Goal: Transaction & Acquisition: Purchase product/service

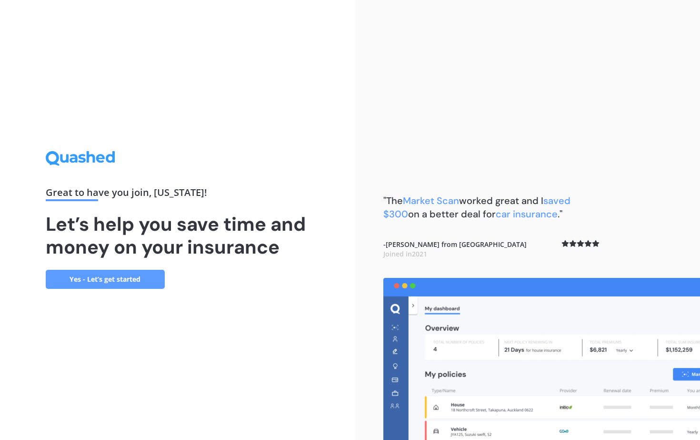
click at [104, 272] on link "Yes - Let’s get started" at bounding box center [105, 279] width 119 height 19
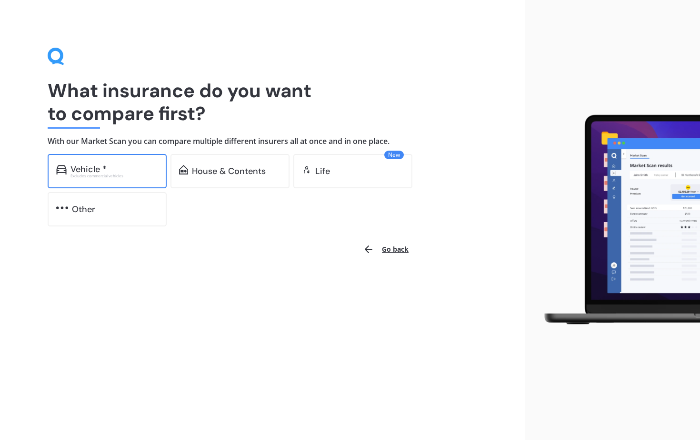
click at [129, 171] on div "Vehicle *" at bounding box center [114, 169] width 88 height 10
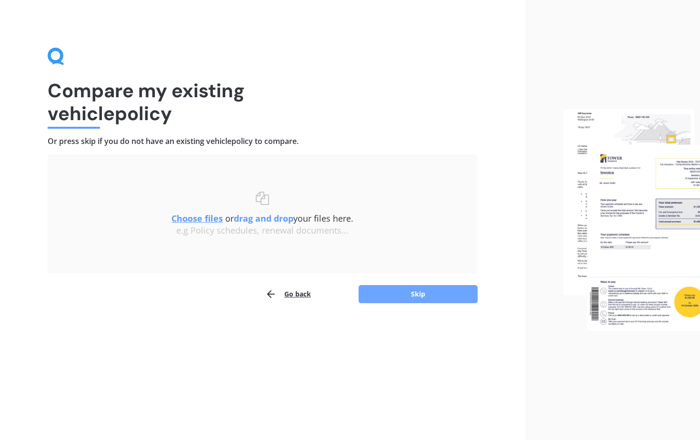
click at [402, 293] on button "Skip" at bounding box center [418, 294] width 119 height 18
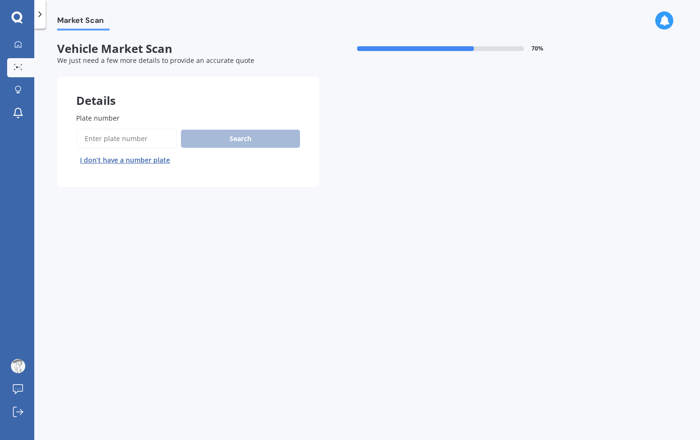
click at [116, 142] on input "Plate number" at bounding box center [126, 139] width 101 height 20
type input "MAM153"
click at [199, 143] on button "Search" at bounding box center [240, 139] width 119 height 18
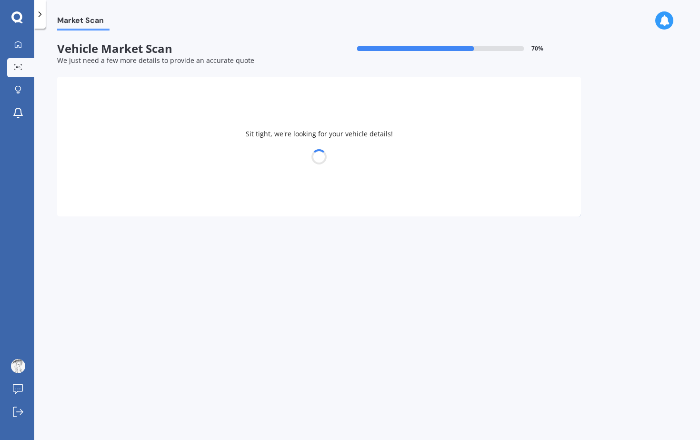
select select "NISSAN"
select select "JUKE"
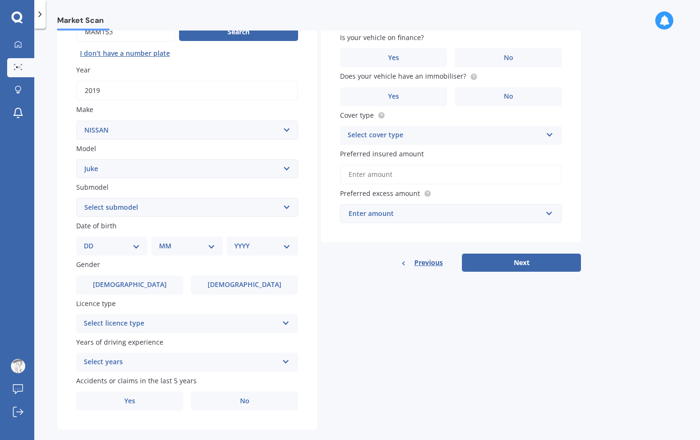
scroll to position [111, 0]
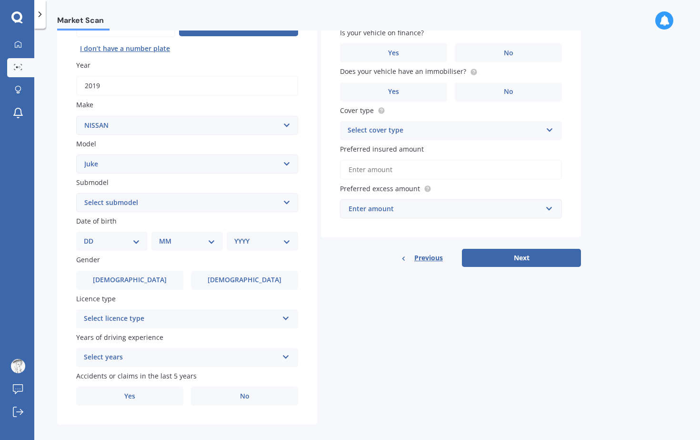
click at [161, 198] on select "Select submodel Hatchback Hatchback Turbo 4WD Petrol RS RX ST Ti Turbo" at bounding box center [187, 202] width 222 height 19
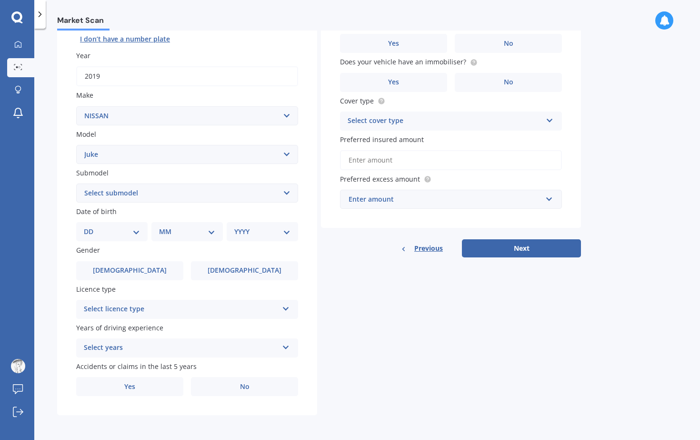
click at [98, 239] on div "DD 01 02 03 04 05 06 07 08 09 10 11 12 13 14 15 16 17 18 19 20 21 22 23 24 25 2…" at bounding box center [111, 231] width 71 height 19
click at [112, 236] on div "DD 01 02 03 04 05 06 07 08 09 10 11 12 13 14 15 16 17 18 19 20 21 22 23 24 25 2…" at bounding box center [111, 231] width 71 height 19
click at [125, 231] on select "DD 01 02 03 04 05 06 07 08 09 10 11 12 13 14 15 16 17 18 19 20 21 22 23 24 25 2…" at bounding box center [112, 231] width 56 height 10
select select "15"
click at [91, 226] on select "DD 01 02 03 04 05 06 07 08 09 10 11 12 13 14 15 16 17 18 19 20 21 22 23 24 25 2…" at bounding box center [112, 231] width 56 height 10
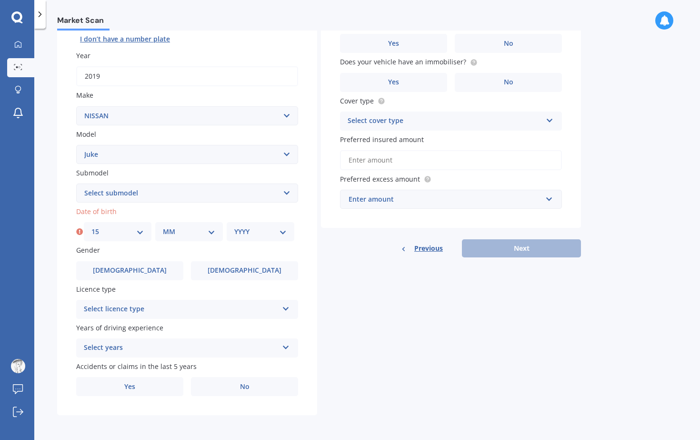
click at [207, 229] on select "MM 01 02 03 04 05 06 07 08 09 10 11 12" at bounding box center [189, 231] width 52 height 10
select select "08"
click at [163, 226] on select "MM 01 02 03 04 05 06 07 08 09 10 11 12" at bounding box center [189, 231] width 52 height 10
click at [276, 229] on select "YYYY 2025 2024 2023 2022 2021 2020 2019 2018 2017 2016 2015 2014 2013 2012 2011…" at bounding box center [260, 231] width 52 height 10
select select "1994"
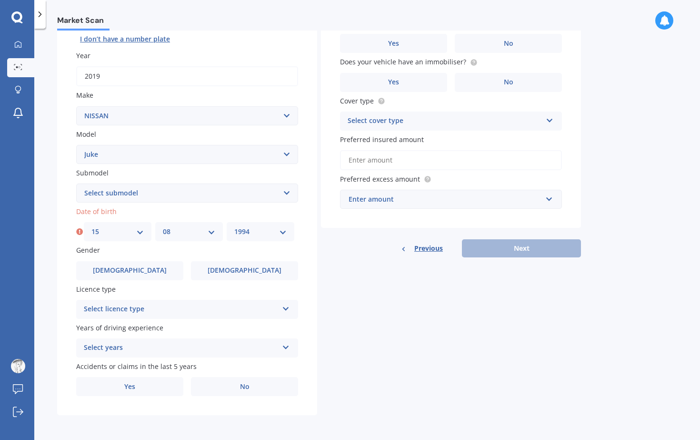
click at [234, 226] on select "YYYY 2025 2024 2023 2022 2021 2020 2019 2018 2017 2016 2015 2014 2013 2012 2011…" at bounding box center [260, 231] width 52 height 10
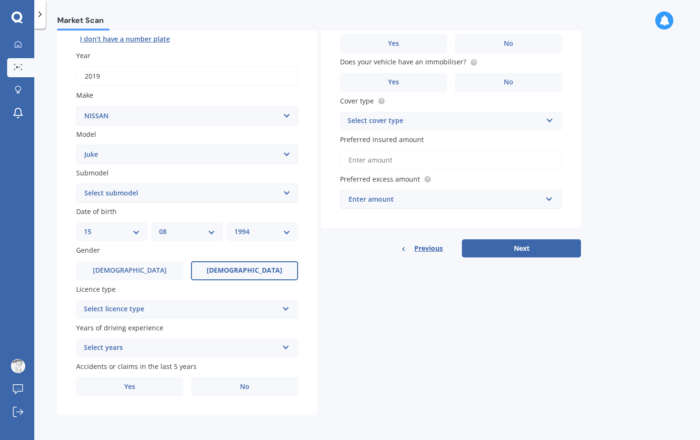
click at [239, 274] on label "[DEMOGRAPHIC_DATA]" at bounding box center [244, 270] width 107 height 19
click at [0, 0] on input "[DEMOGRAPHIC_DATA]" at bounding box center [0, 0] width 0 height 0
click at [169, 304] on div "Select licence type" at bounding box center [181, 308] width 194 height 11
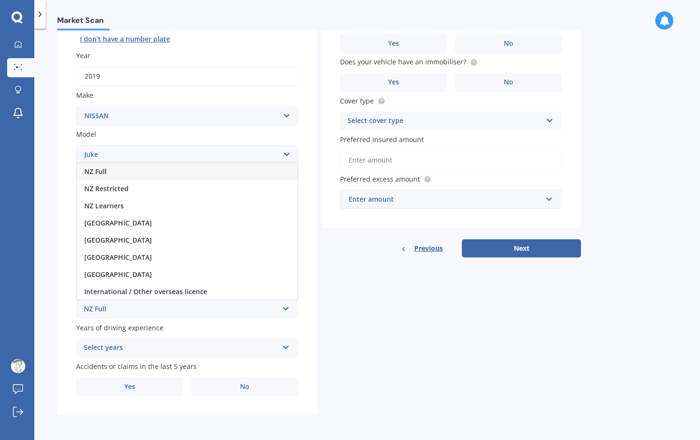
click at [140, 310] on div "NZ Full" at bounding box center [181, 308] width 194 height 11
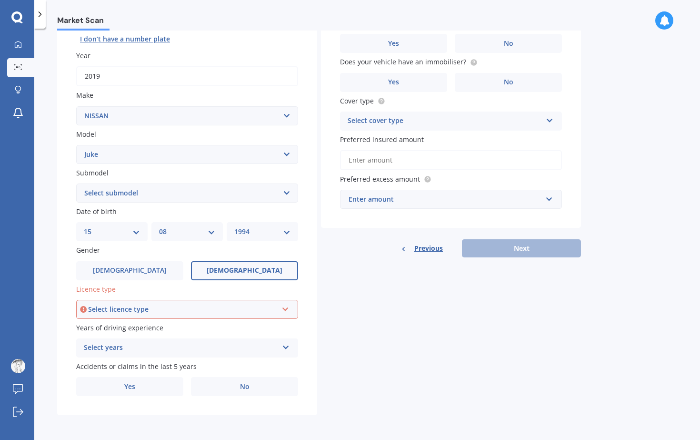
click at [120, 313] on div "Select licence type" at bounding box center [183, 309] width 190 height 10
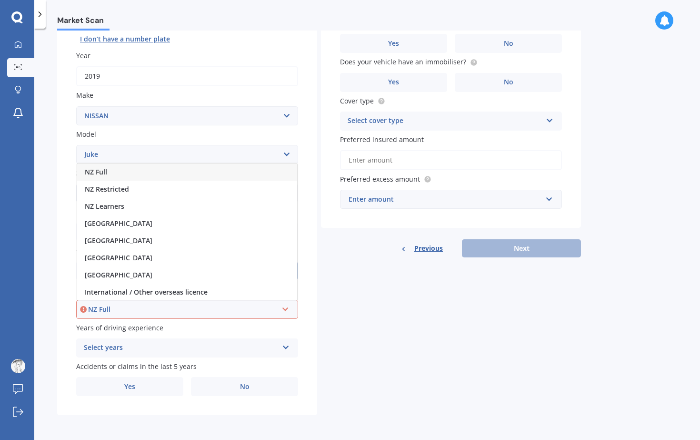
click at [127, 178] on div "NZ Full" at bounding box center [187, 171] width 220 height 17
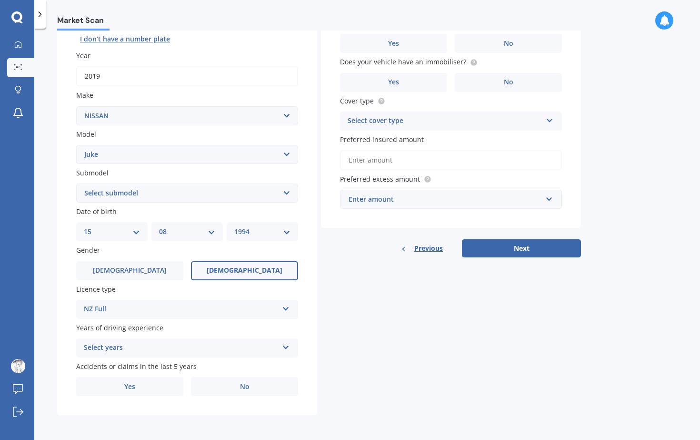
click at [146, 352] on div "Select years" at bounding box center [181, 347] width 194 height 11
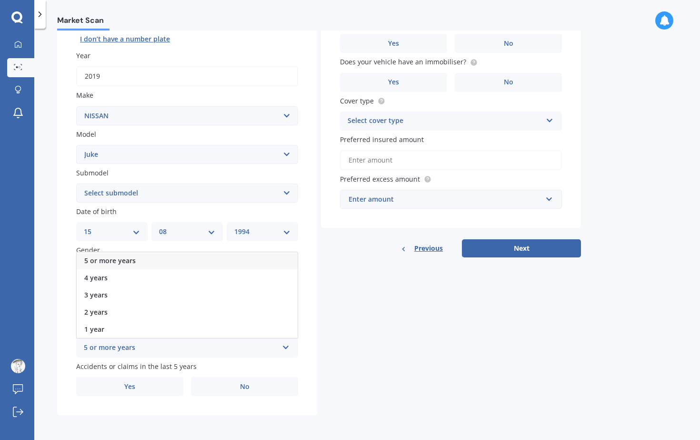
click at [141, 264] on div "5 or more years" at bounding box center [187, 260] width 221 height 17
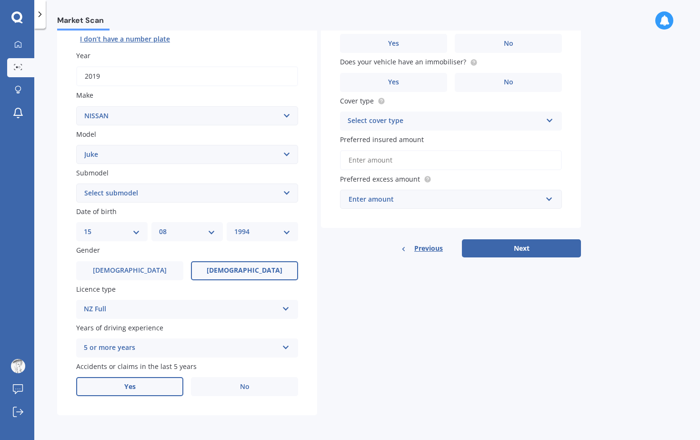
click at [127, 383] on span "Yes" at bounding box center [129, 386] width 11 height 8
click at [0, 0] on input "Yes" at bounding box center [0, 0] width 0 height 0
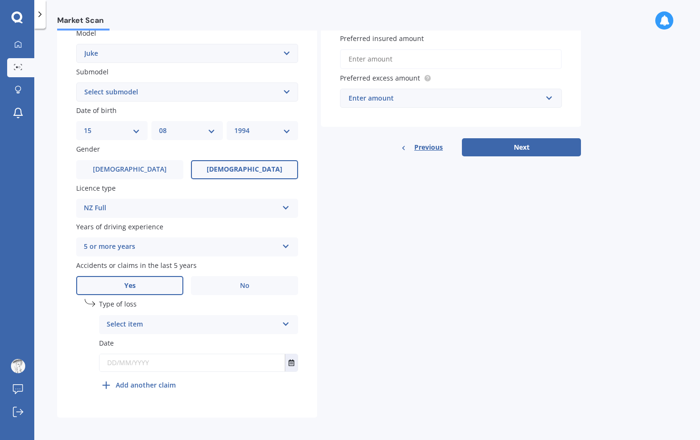
scroll to position [227, 0]
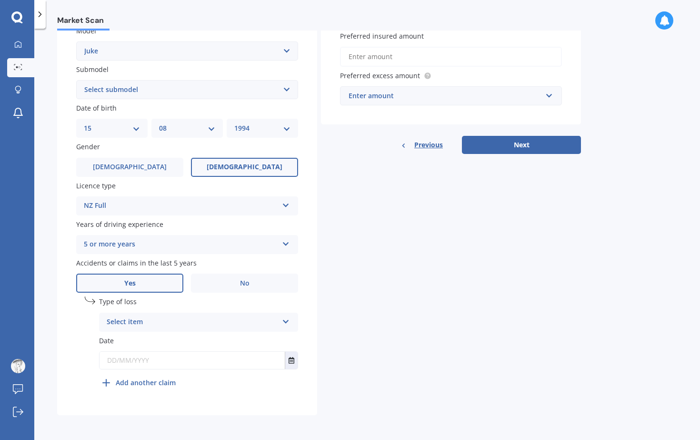
click at [218, 317] on div "Select item" at bounding box center [192, 321] width 171 height 11
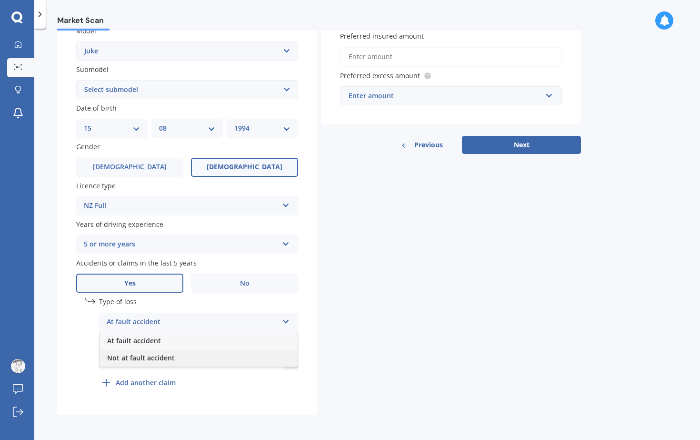
click at [208, 355] on div "Not at fault accident" at bounding box center [199, 357] width 198 height 17
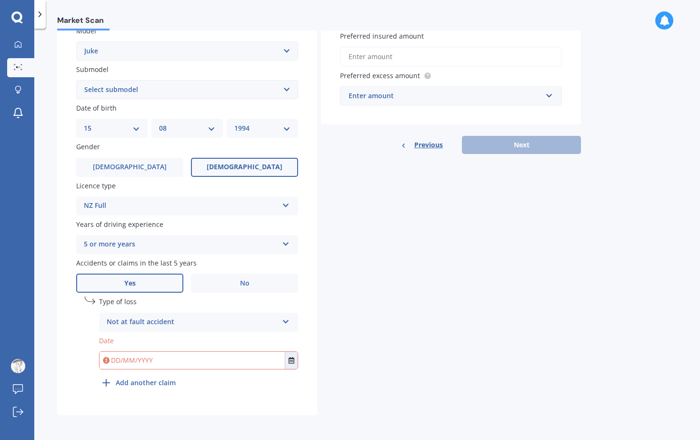
click at [139, 362] on input "text" at bounding box center [192, 360] width 185 height 17
click at [290, 362] on icon "Select date" at bounding box center [292, 360] width 6 height 7
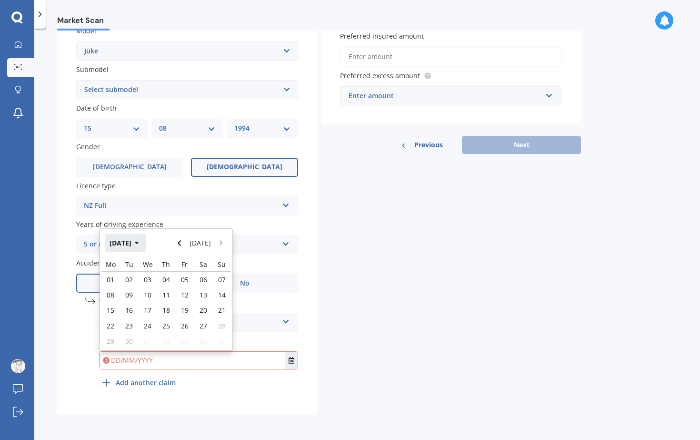
click at [130, 243] on button "[DATE]" at bounding box center [125, 242] width 41 height 17
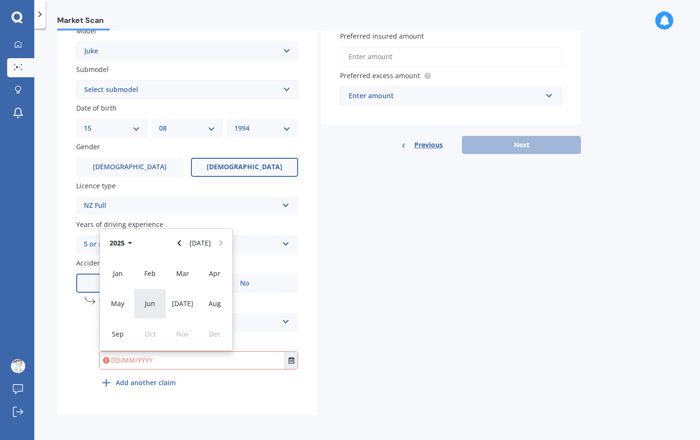
click at [153, 307] on span "Jun" at bounding box center [150, 303] width 10 height 9
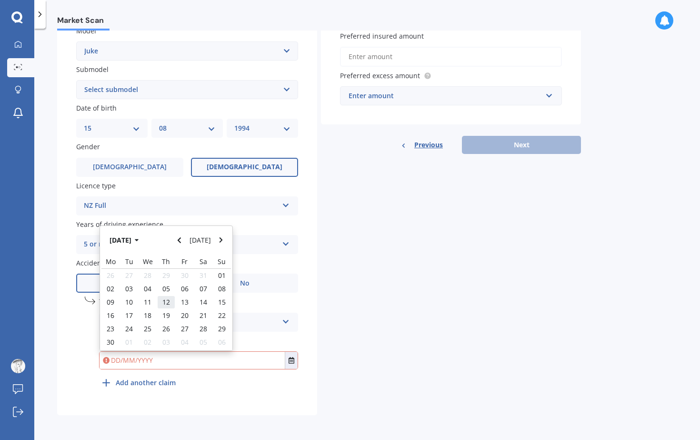
click at [173, 304] on div "12" at bounding box center [166, 301] width 19 height 13
type input "[DATE]"
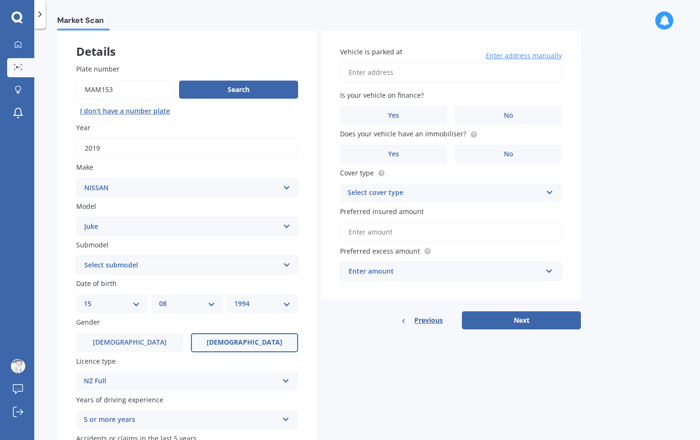
scroll to position [0, 0]
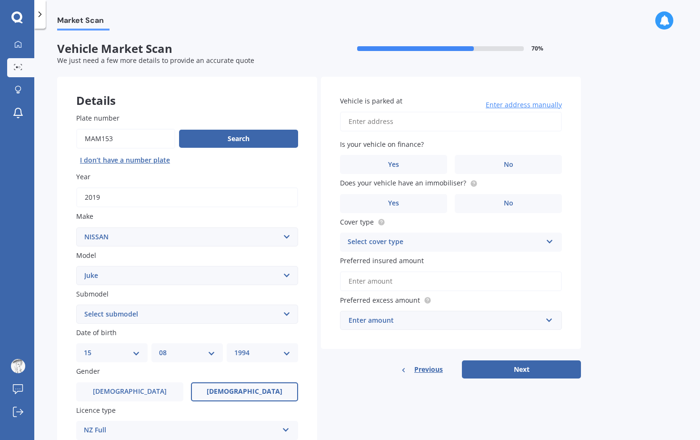
click at [403, 121] on input "Vehicle is parked at" at bounding box center [451, 121] width 222 height 20
type input "[STREET_ADDRESS]"
click at [491, 170] on label "No" at bounding box center [508, 164] width 107 height 19
click at [0, 0] on input "No" at bounding box center [0, 0] width 0 height 0
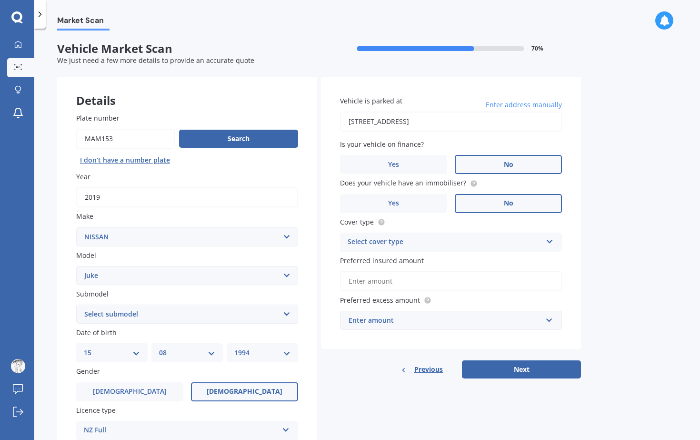
click at [473, 207] on label "No" at bounding box center [508, 203] width 107 height 19
click at [0, 0] on input "No" at bounding box center [0, 0] width 0 height 0
click at [463, 241] on div "Select cover type" at bounding box center [445, 241] width 194 height 11
click at [455, 259] on div "Comprehensive" at bounding box center [451, 260] width 221 height 17
click at [439, 324] on div "Enter amount" at bounding box center [445, 320] width 193 height 10
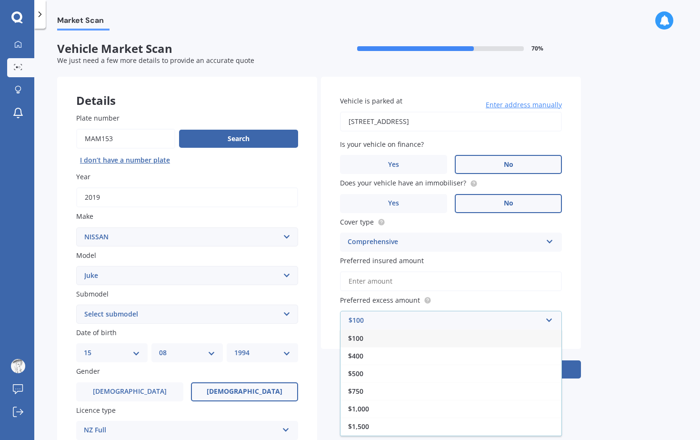
click at [457, 299] on label "Preferred excess amount" at bounding box center [449, 300] width 218 height 10
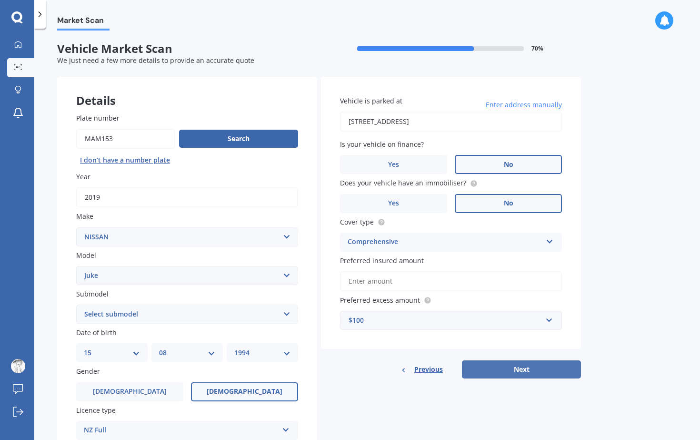
click at [506, 365] on button "Next" at bounding box center [521, 369] width 119 height 18
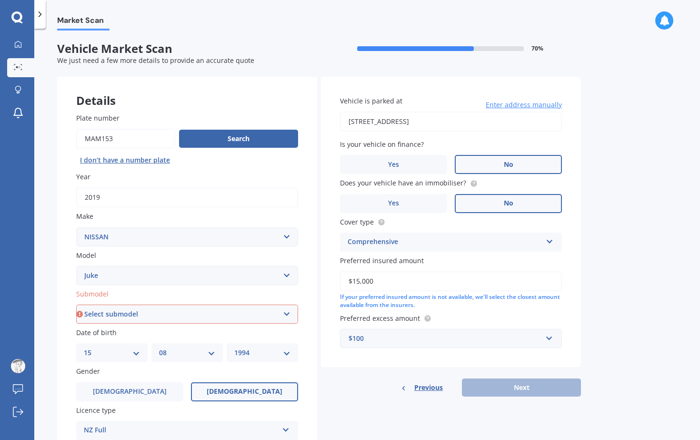
type input "$15,000"
click at [469, 343] on div "$100" at bounding box center [445, 338] width 193 height 10
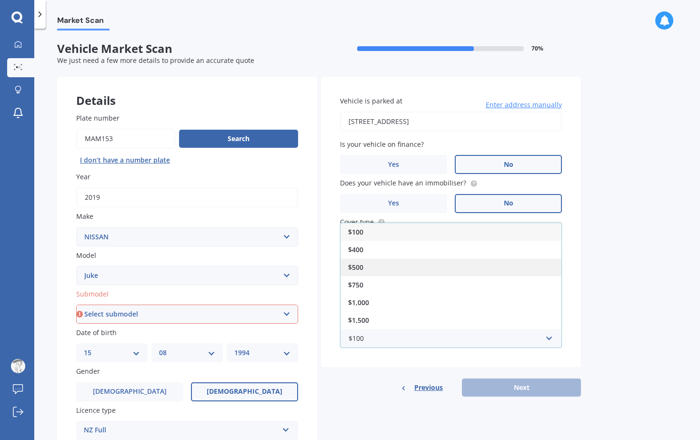
click at [453, 263] on div "$500" at bounding box center [451, 267] width 221 height 18
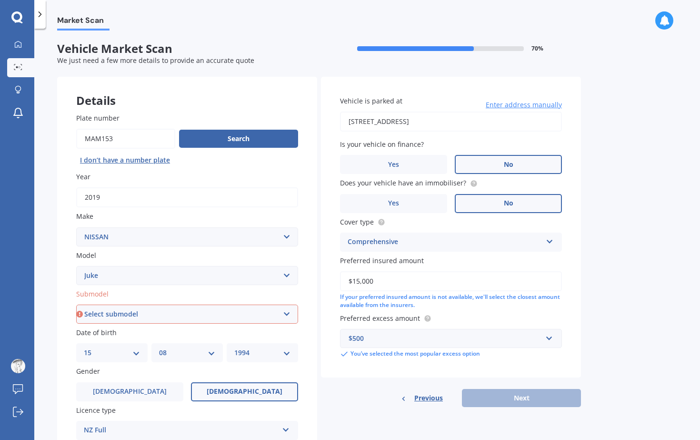
scroll to position [60, 0]
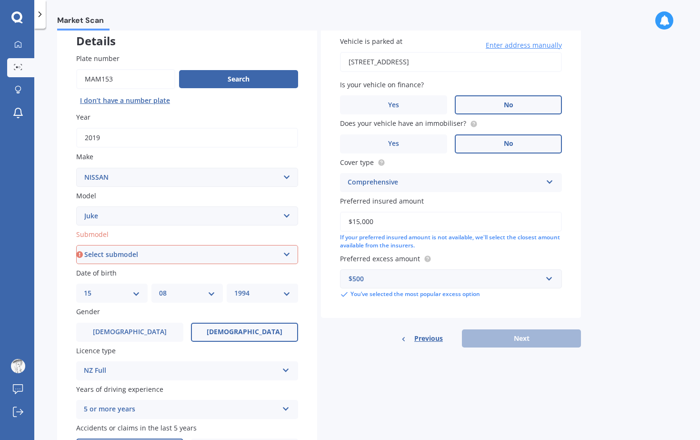
click at [221, 257] on select "Select submodel Hatchback Hatchback Turbo 4WD Petrol RS RX ST Ti Turbo" at bounding box center [187, 254] width 222 height 19
select select "HATCHBACK TURBO 4WD PETROL"
click at [76, 246] on select "Select submodel Hatchback Hatchback Turbo 4WD Petrol RS RX ST Ti Turbo" at bounding box center [187, 254] width 222 height 19
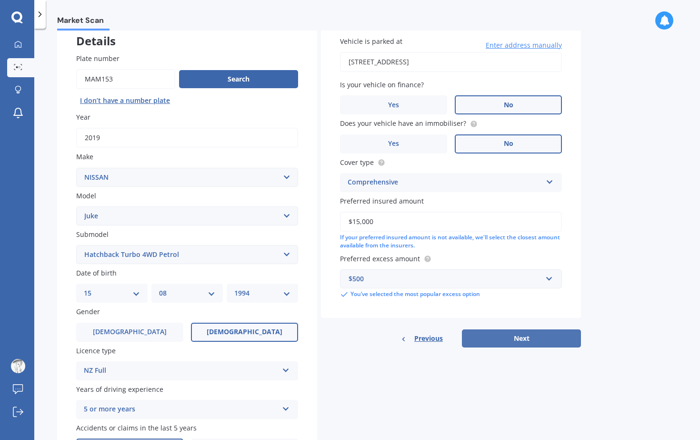
click at [488, 344] on button "Next" at bounding box center [521, 338] width 119 height 18
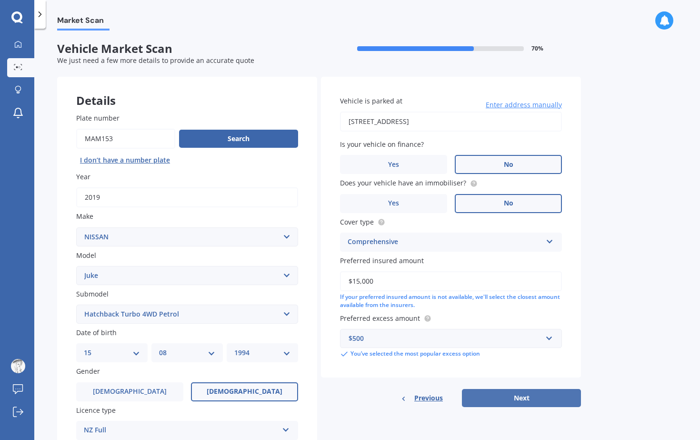
select select "15"
select select "08"
select select "1994"
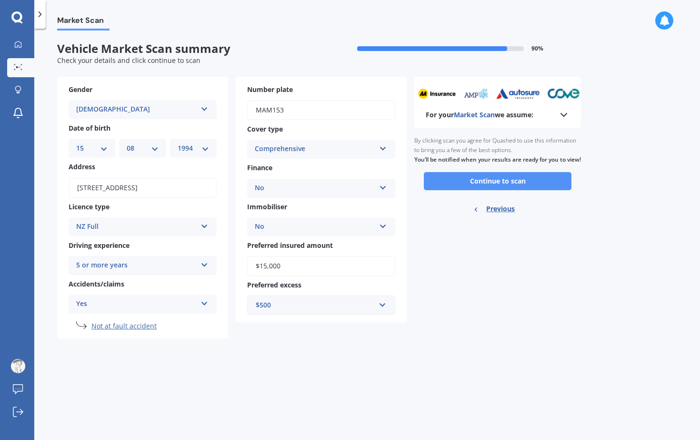
click at [460, 190] on button "Continue to scan" at bounding box center [498, 181] width 148 height 18
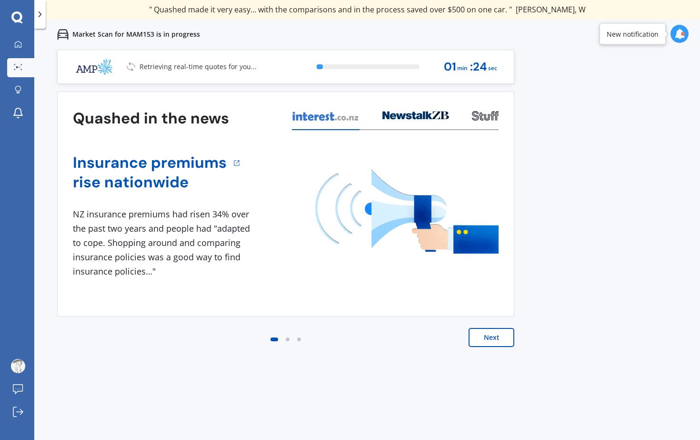
click at [496, 339] on button "Next" at bounding box center [492, 337] width 46 height 19
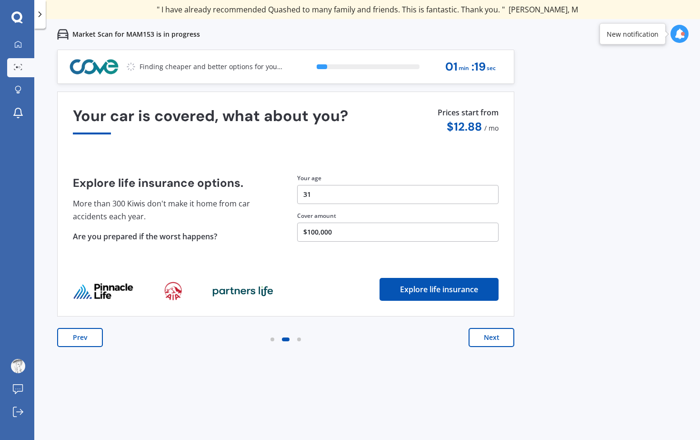
click at [495, 338] on button "Next" at bounding box center [492, 337] width 46 height 19
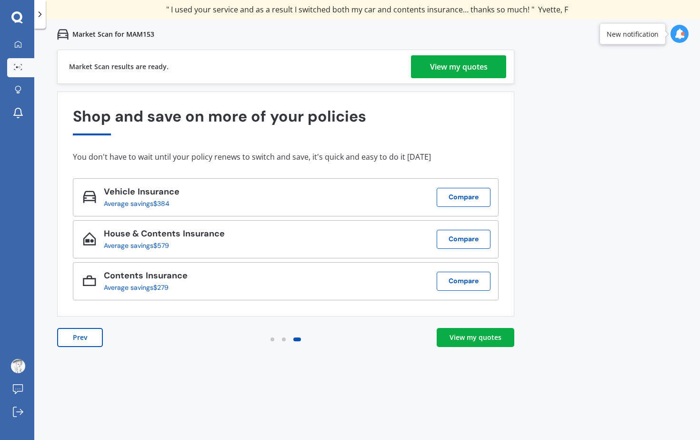
click at [456, 71] on div "View my quotes" at bounding box center [459, 66] width 58 height 23
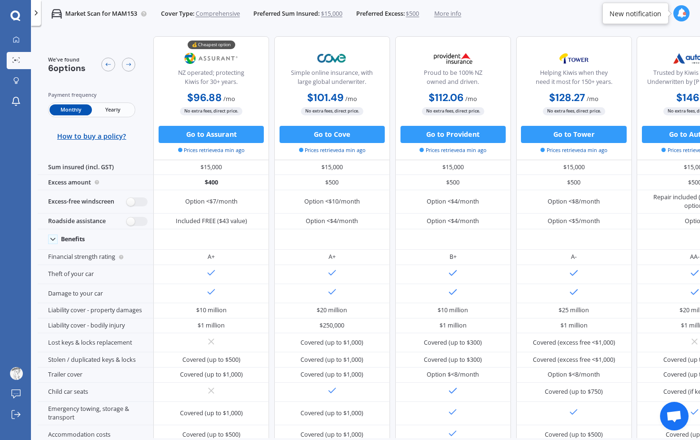
click at [335, 14] on span "$15,000" at bounding box center [331, 14] width 21 height 9
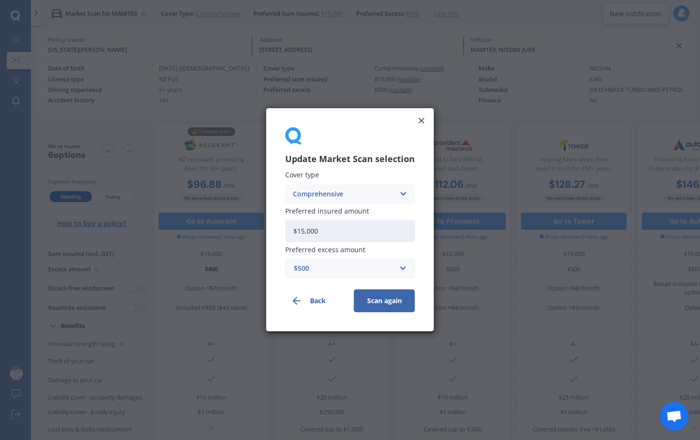
drag, startPoint x: 342, startPoint y: 234, endPoint x: 271, endPoint y: 220, distance: 72.4
click at [271, 220] on div "Update Market Scan selection Cover type Comprehensive Comprehensive Third Party…" at bounding box center [350, 219] width 168 height 223
type input "$10,000"
click at [371, 308] on button "Scan again" at bounding box center [384, 301] width 61 height 23
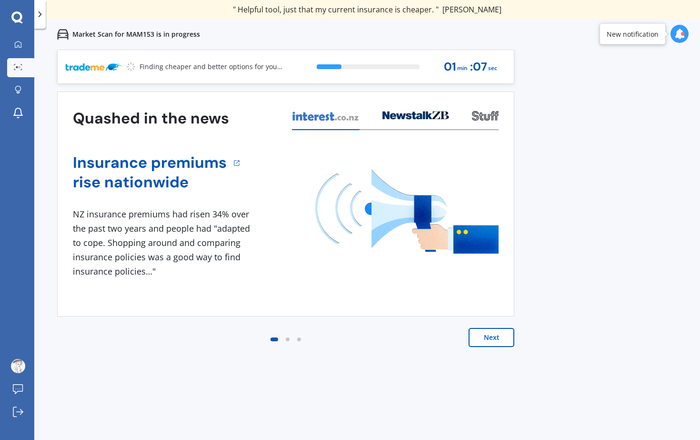
click at [287, 341] on div at bounding box center [288, 339] width 4 height 4
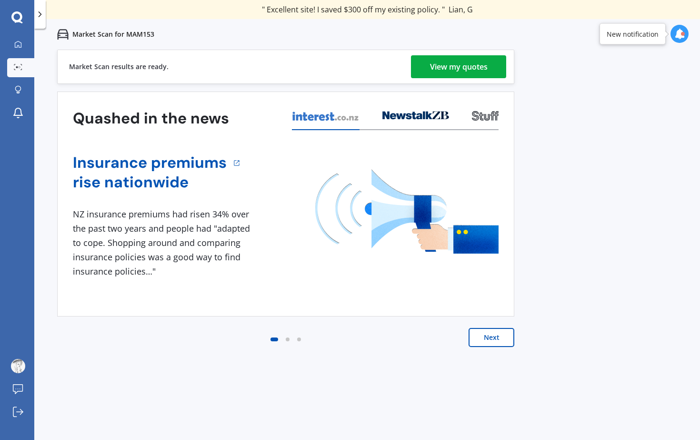
click at [443, 62] on div "View my quotes" at bounding box center [459, 66] width 58 height 23
